Goal: Browse casually

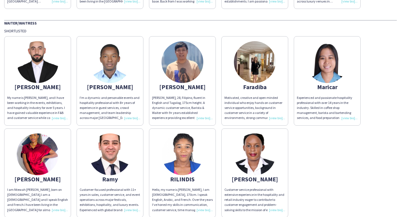
scroll to position [164, 0]
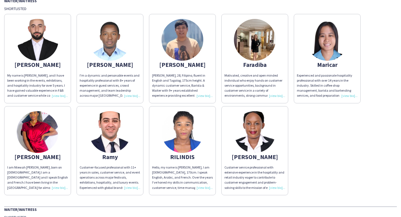
click at [245, 42] on img at bounding box center [255, 40] width 42 height 42
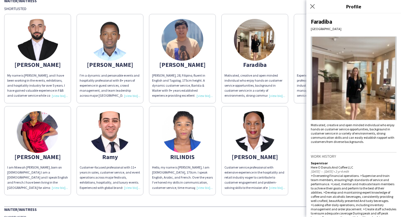
click at [328, 67] on img at bounding box center [353, 77] width 86 height 83
click at [313, 4] on icon "Close pop-in" at bounding box center [311, 6] width 5 height 5
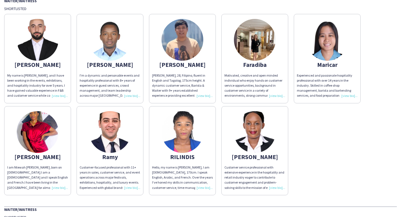
click at [328, 40] on img at bounding box center [327, 40] width 42 height 42
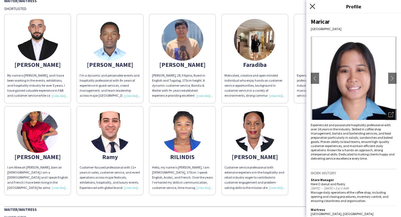
click at [311, 4] on icon "Close pop-in" at bounding box center [311, 6] width 5 height 5
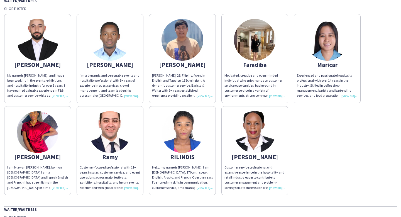
click at [42, 122] on img at bounding box center [38, 132] width 42 height 42
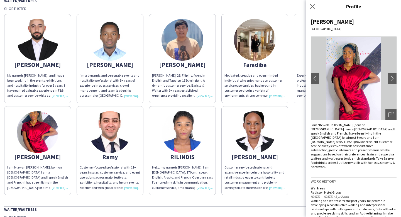
click at [35, 40] on img at bounding box center [38, 40] width 42 height 42
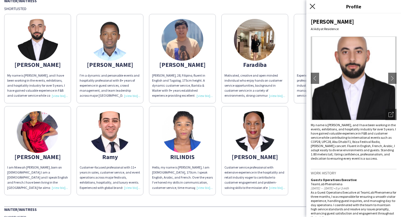
click at [310, 7] on icon "Close pop-in" at bounding box center [311, 6] width 5 height 5
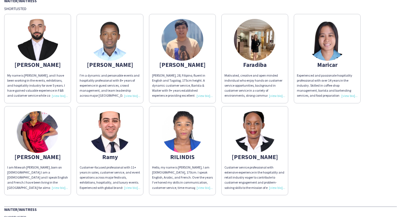
click at [187, 31] on img at bounding box center [182, 40] width 42 height 42
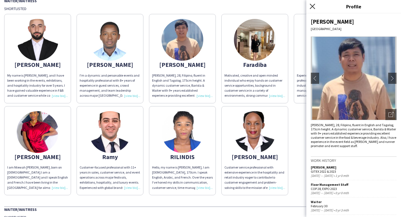
click at [314, 7] on icon "Close pop-in" at bounding box center [311, 6] width 5 height 5
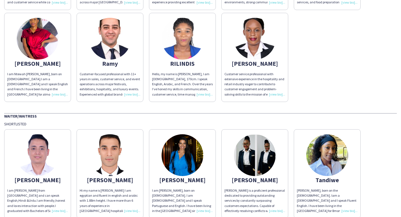
scroll to position [283, 0]
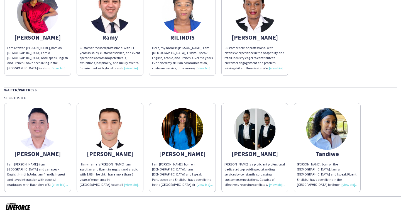
click at [332, 125] on img at bounding box center [327, 129] width 42 height 42
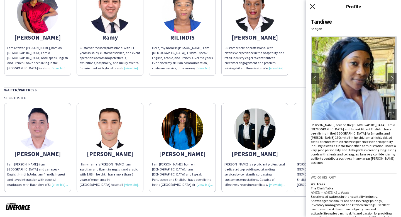
click at [313, 7] on icon at bounding box center [311, 6] width 5 height 5
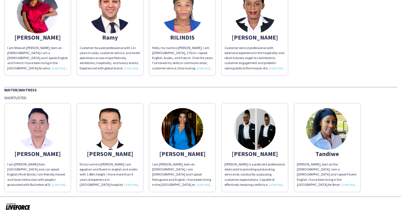
click at [258, 129] on img at bounding box center [255, 129] width 42 height 42
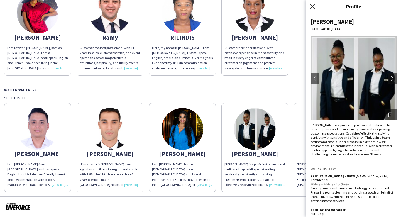
click at [311, 8] on icon at bounding box center [311, 6] width 5 height 5
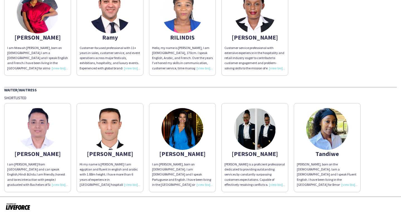
click at [179, 120] on img at bounding box center [182, 129] width 42 height 42
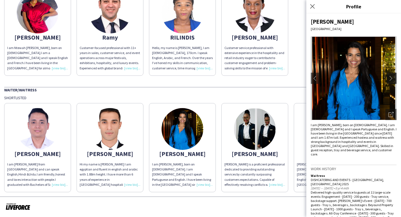
click at [391, 81] on button "chevron-right" at bounding box center [391, 78] width 11 height 11
click at [392, 78] on app-icon "chevron-right" at bounding box center [392, 78] width 8 height 5
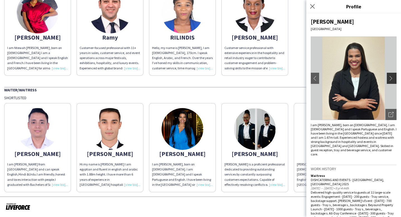
click at [392, 78] on app-icon "chevron-right" at bounding box center [392, 78] width 8 height 5
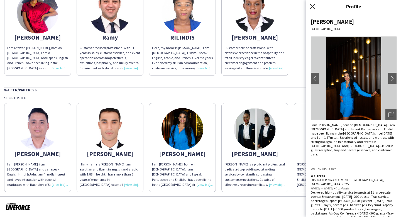
click at [311, 7] on icon at bounding box center [311, 6] width 5 height 5
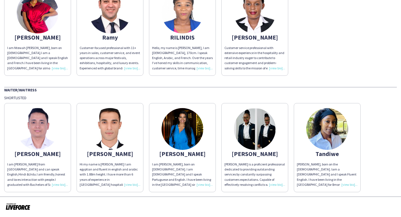
click at [127, 127] on img at bounding box center [110, 129] width 42 height 42
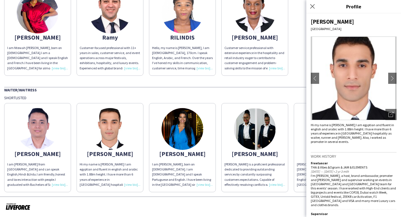
click at [127, 127] on img at bounding box center [110, 129] width 42 height 42
